Goal: Find specific fact: Find specific fact

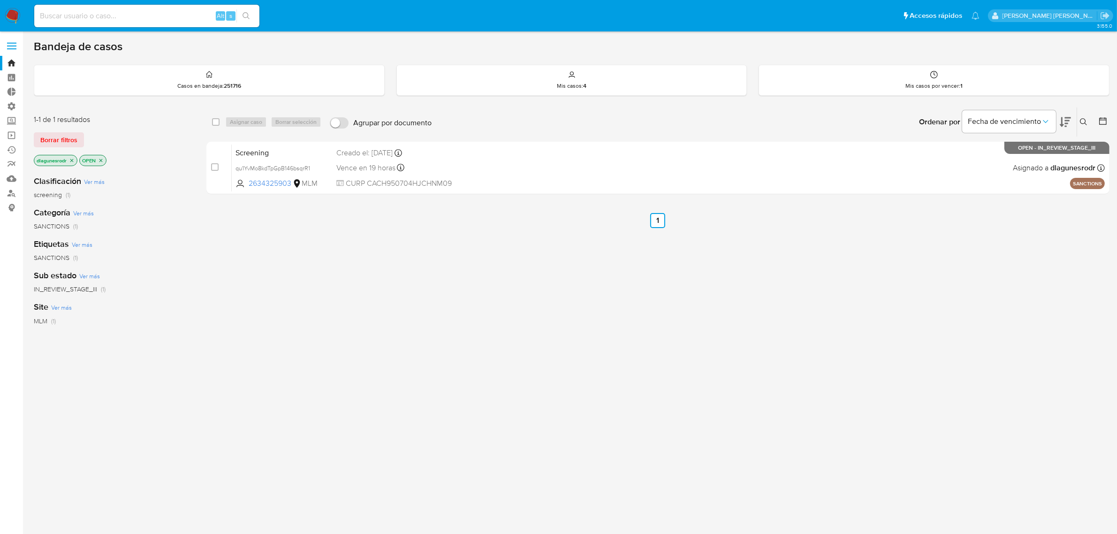
click at [107, 10] on input at bounding box center [146, 16] width 225 height 12
paste input "[PERSON_NAME] Aztacameca"
type input "[PERSON_NAME] Aztacameca"
click at [100, 19] on input at bounding box center [146, 16] width 225 height 12
paste input "1784368446"
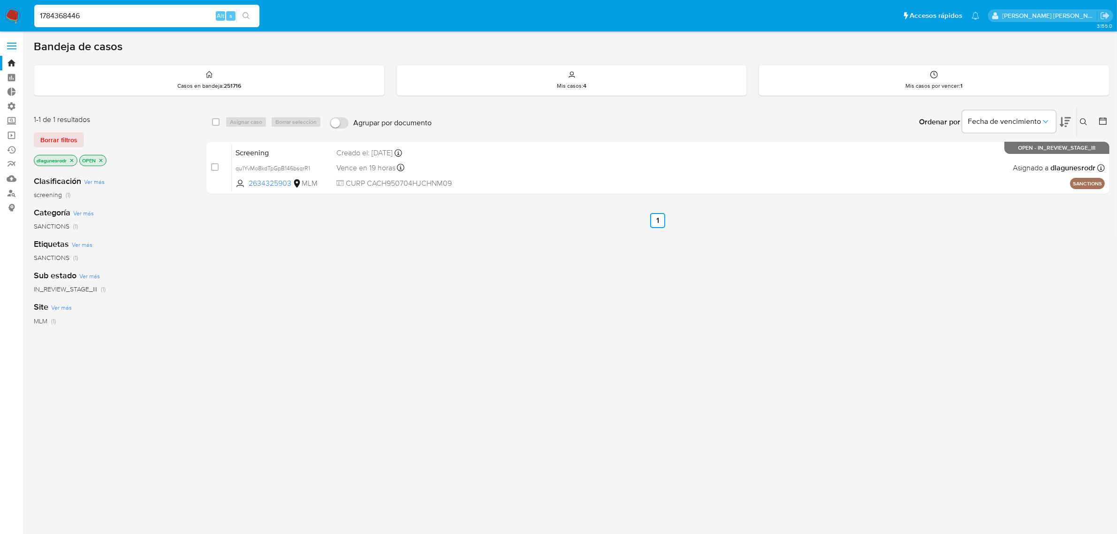
type input "1784368446"
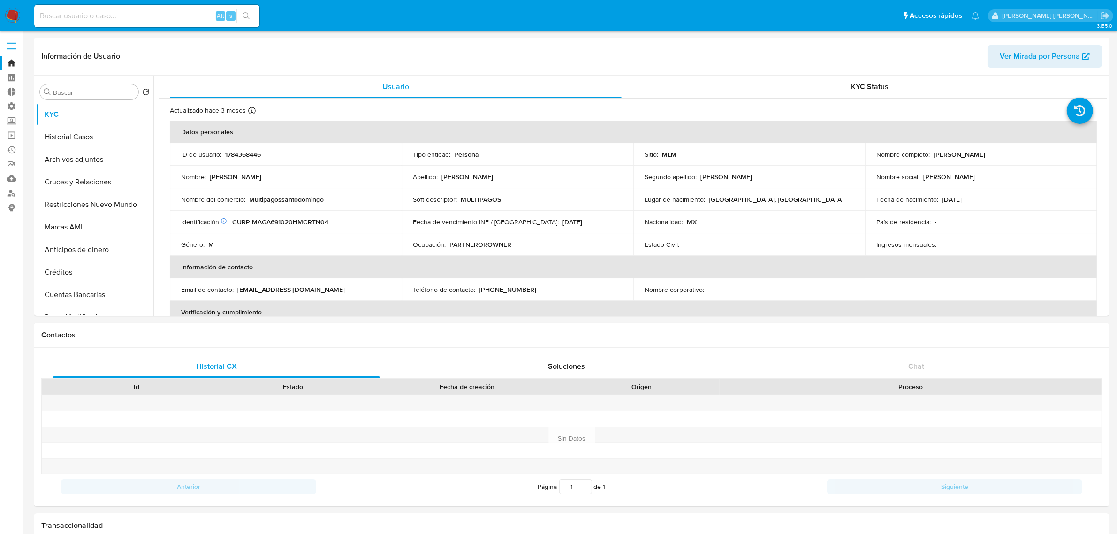
select select "10"
click at [90, 16] on input at bounding box center [146, 16] width 225 height 12
paste input "1778542106"
type input "1778542106"
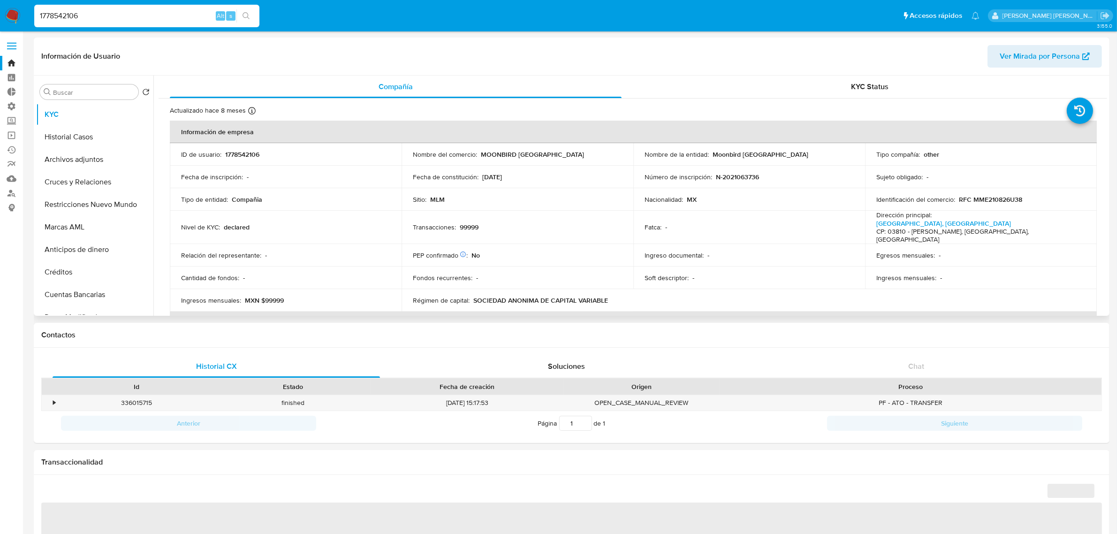
select select "10"
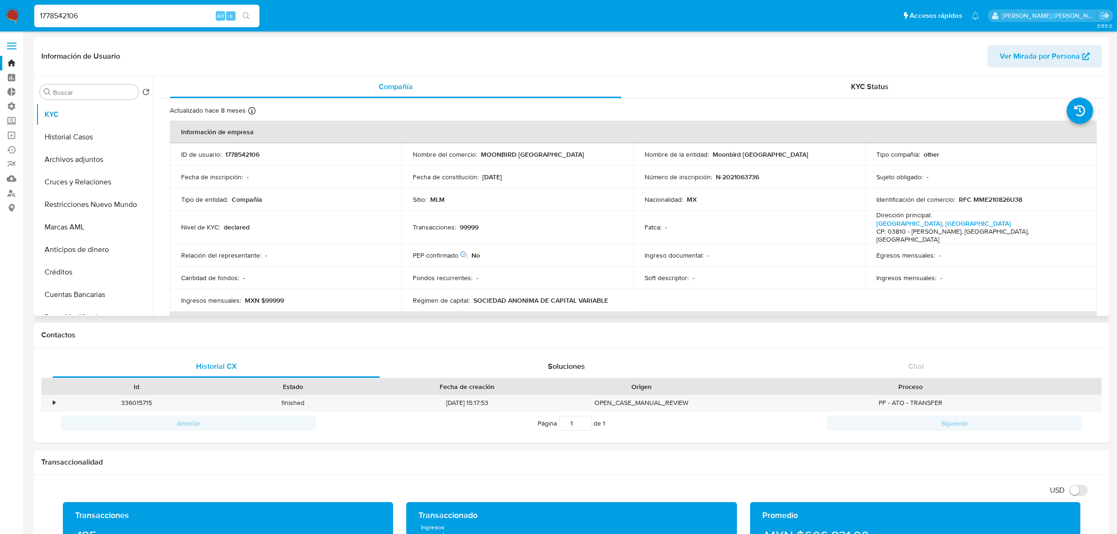
click at [993, 196] on p "RFC MME210826U38" at bounding box center [990, 199] width 63 height 8
copy p "MME210826U38"
click at [69, 15] on input "1778542106" at bounding box center [146, 16] width 225 height 12
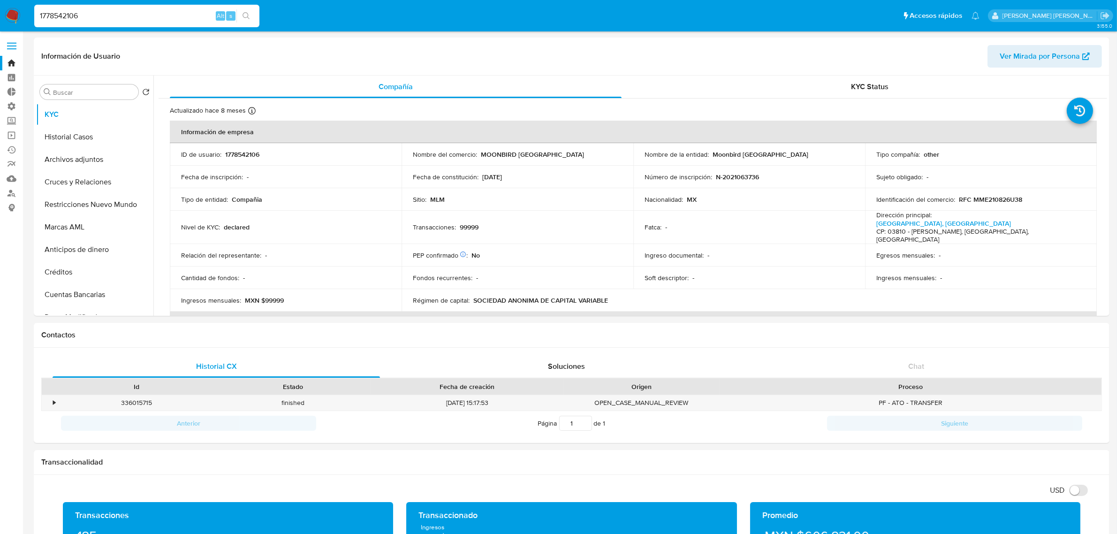
paste input "873254517"
type input "1873254517"
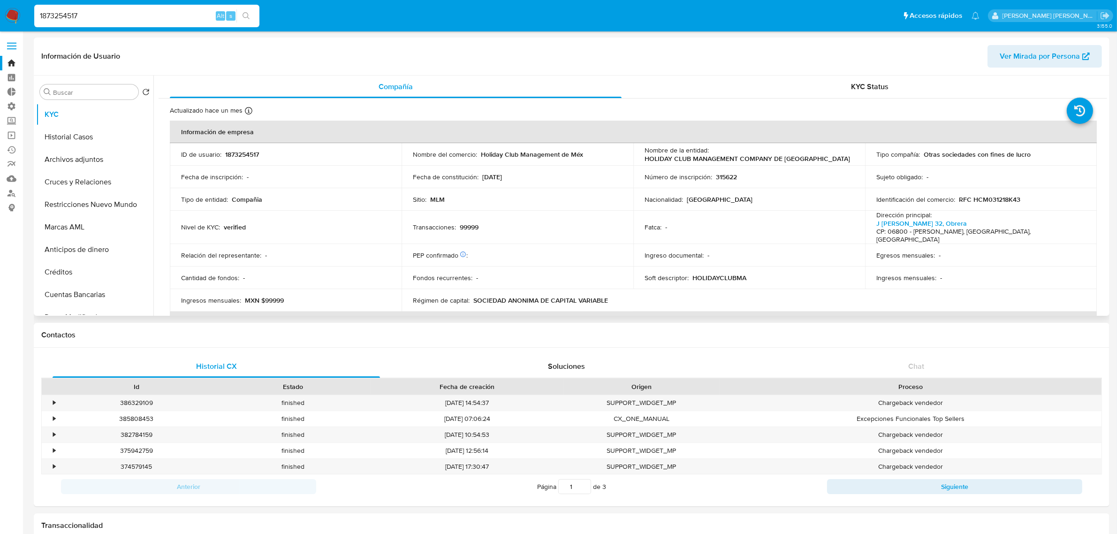
select select "10"
click at [985, 198] on p "RFC HCM031218K43" at bounding box center [989, 199] width 61 height 8
copy p "HCM031218K43"
